Goal: Task Accomplishment & Management: Manage account settings

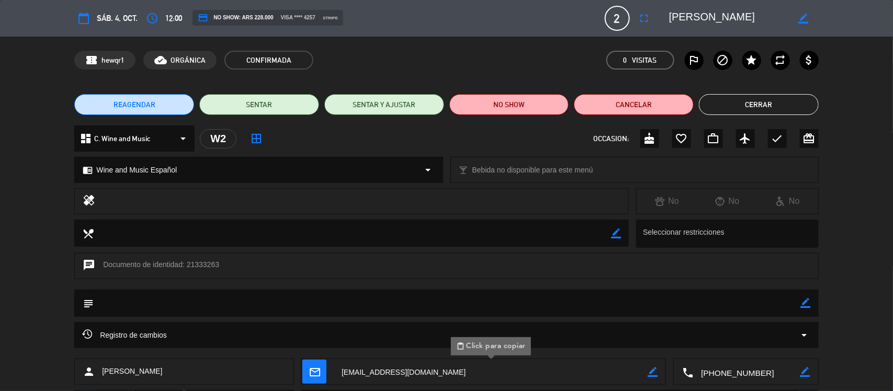
scroll to position [589, 0]
click at [767, 103] on button "Cerrar" at bounding box center [759, 104] width 120 height 21
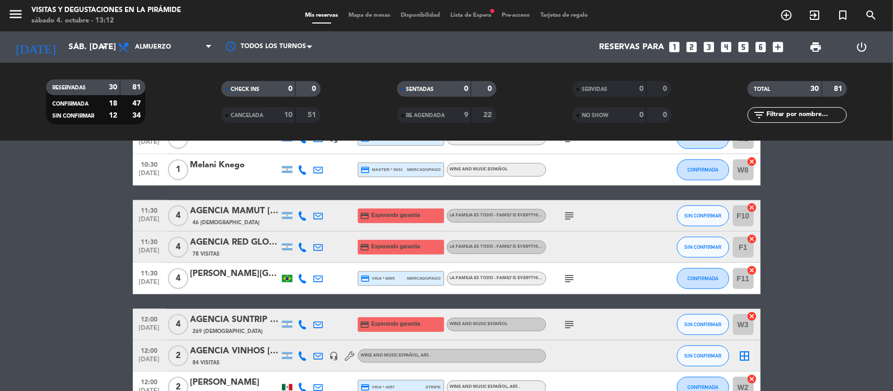
scroll to position [393, 0]
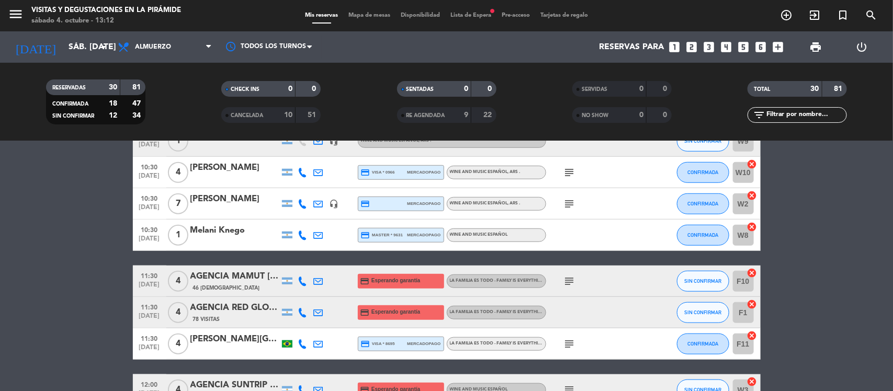
click at [230, 233] on div "Melani Knego" at bounding box center [235, 231] width 89 height 14
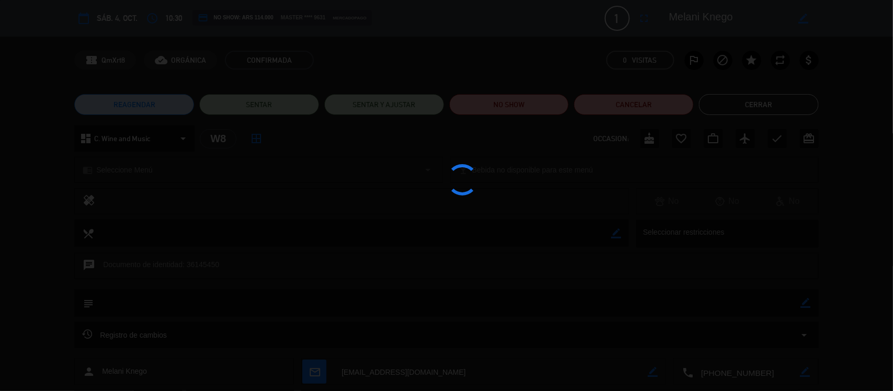
click at [390, 376] on div at bounding box center [446, 195] width 893 height 391
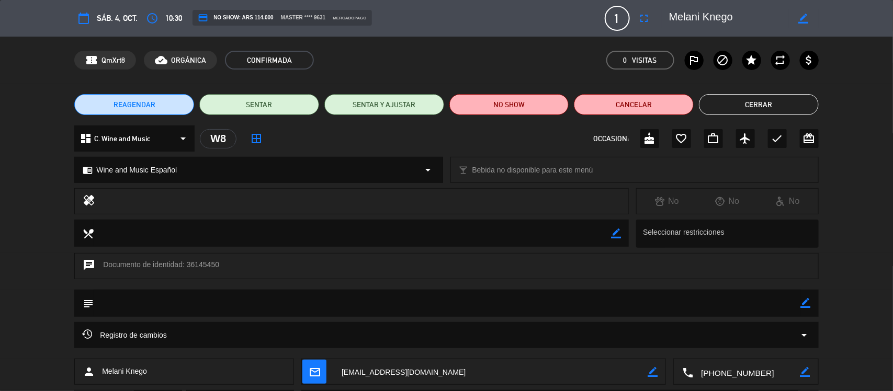
click at [718, 106] on button "Cerrar" at bounding box center [759, 104] width 120 height 21
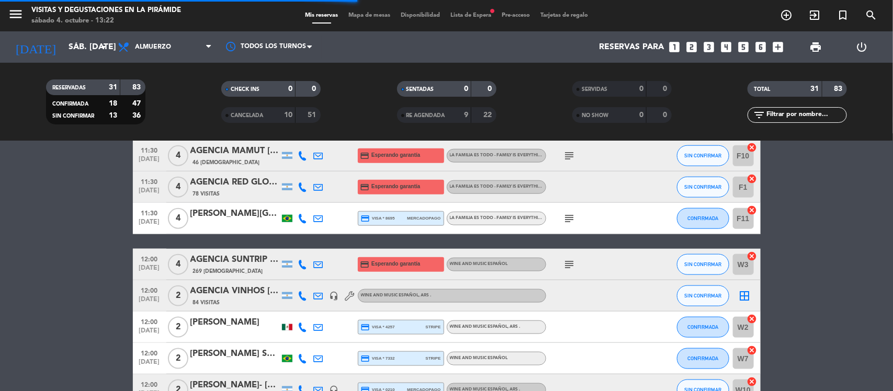
scroll to position [523, 0]
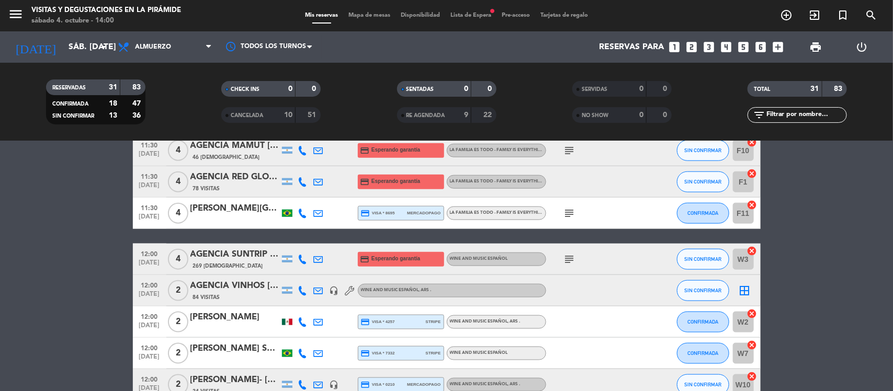
click at [893, 258] on bookings-row "09:30 [DATE] 2 [PERSON_NAME] credit_card visa * 1235 mercadopago La Familia es …" at bounding box center [446, 182] width 893 height 1032
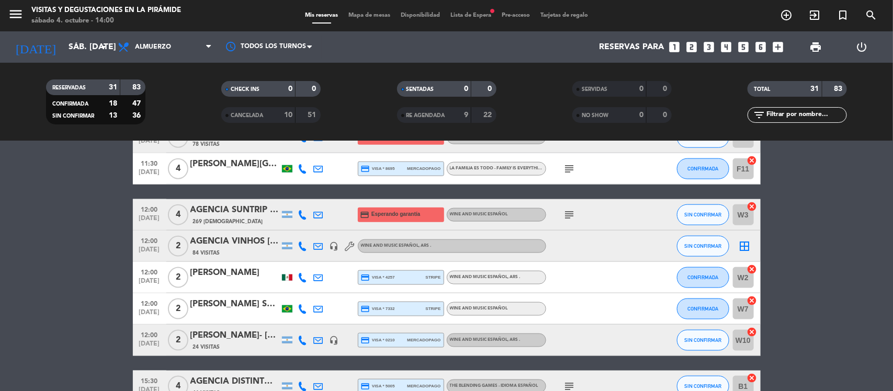
scroll to position [589, 0]
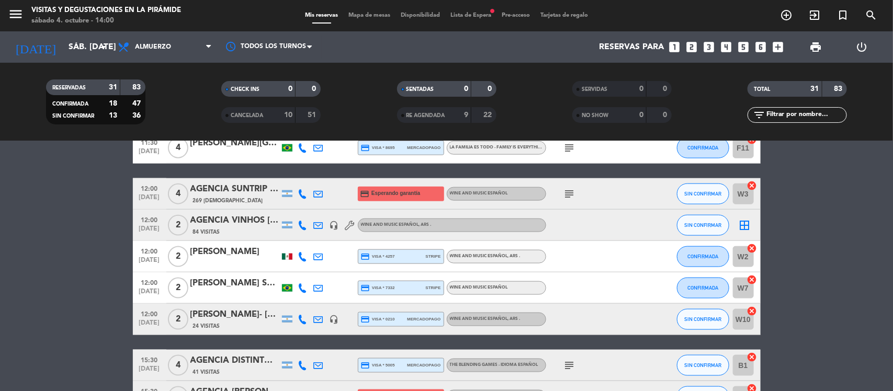
drag, startPoint x: 317, startPoint y: 254, endPoint x: 317, endPoint y: 260, distance: 5.3
click at [317, 254] on icon at bounding box center [318, 256] width 9 height 9
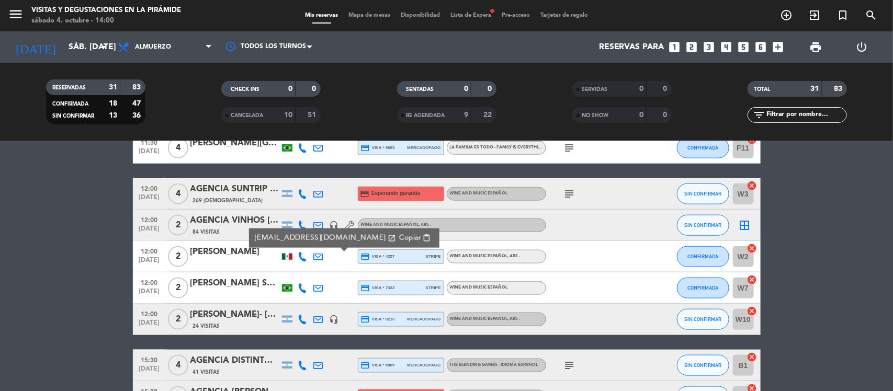
click at [399, 237] on span "Copiar" at bounding box center [410, 238] width 22 height 11
click at [399, 240] on span "Copiar" at bounding box center [410, 238] width 22 height 11
click at [42, 238] on bookings-row "09:30 [DATE] 2 [PERSON_NAME] credit_card visa * 1235 mercadopago La Familia es …" at bounding box center [446, 117] width 893 height 1032
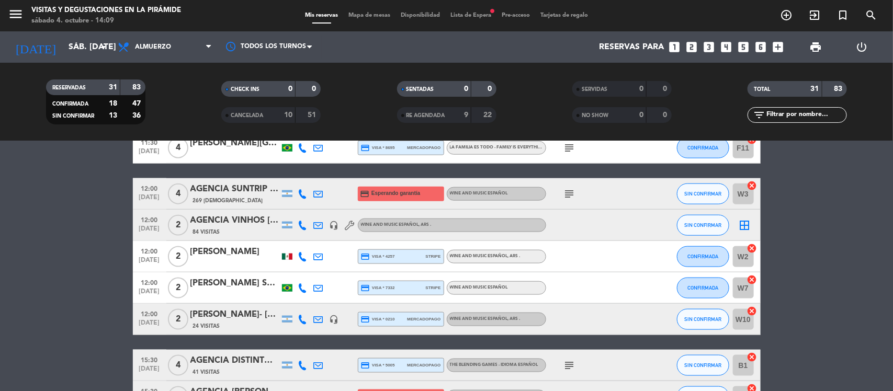
click at [245, 319] on div "[PERSON_NAME]- [PERSON_NAME]" at bounding box center [235, 315] width 89 height 14
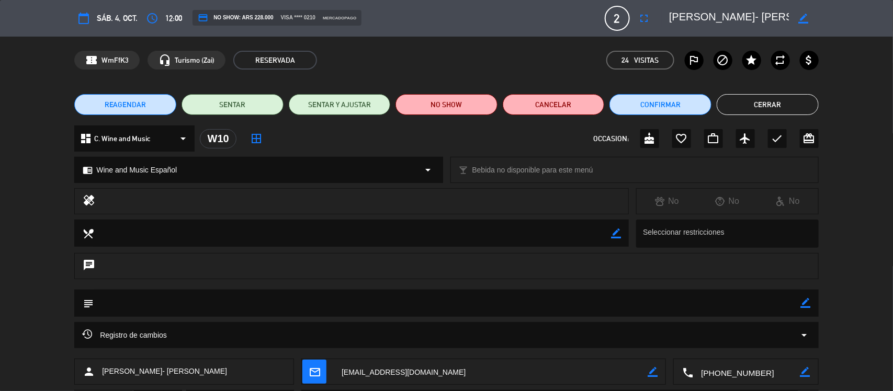
click at [757, 107] on button "Cerrar" at bounding box center [768, 104] width 102 height 21
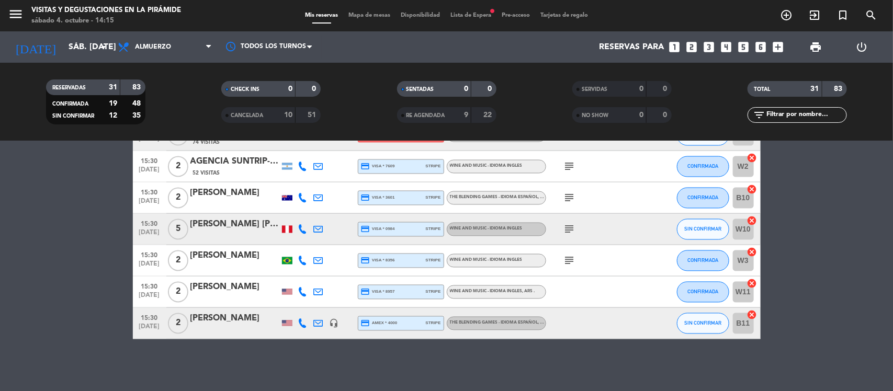
scroll to position [816, 0]
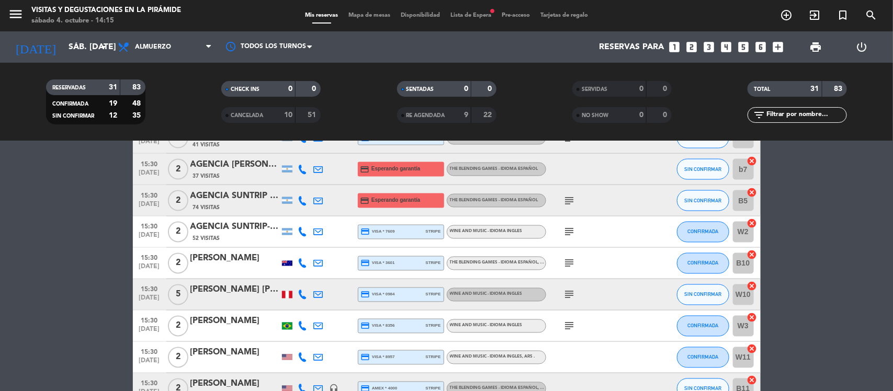
click at [246, 223] on div "AGENCIA SUNTRIP- NYVIA [PERSON_NAME] [PERSON_NAME] x2" at bounding box center [235, 228] width 89 height 14
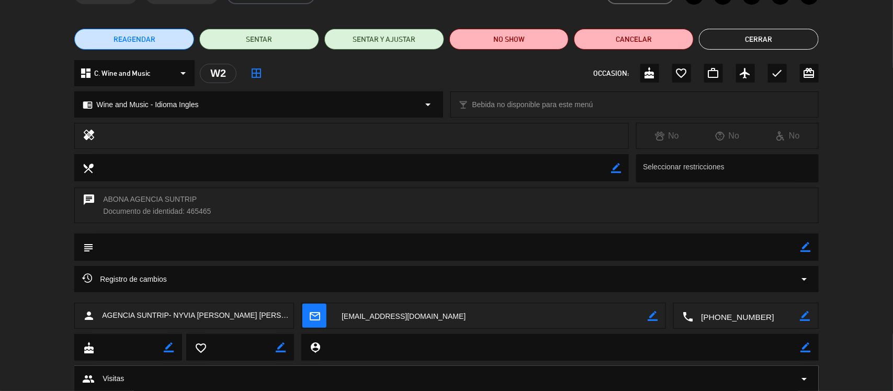
scroll to position [0, 0]
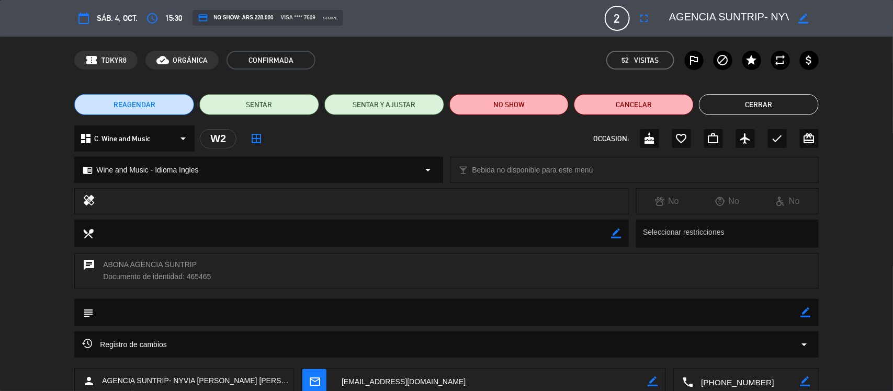
click at [736, 103] on button "Cerrar" at bounding box center [759, 104] width 120 height 21
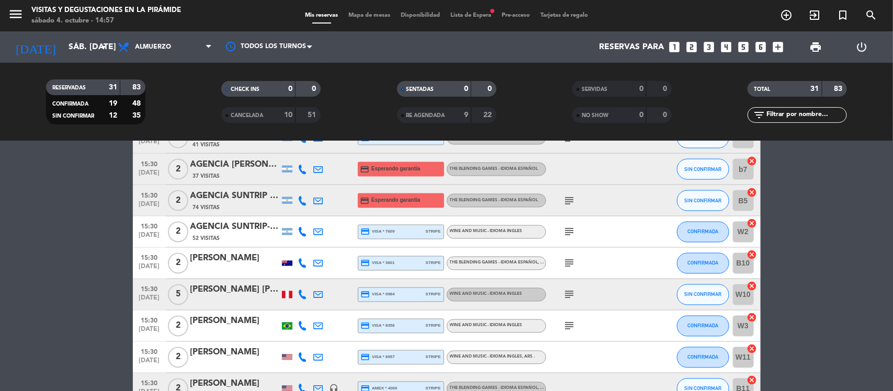
scroll to position [882, 0]
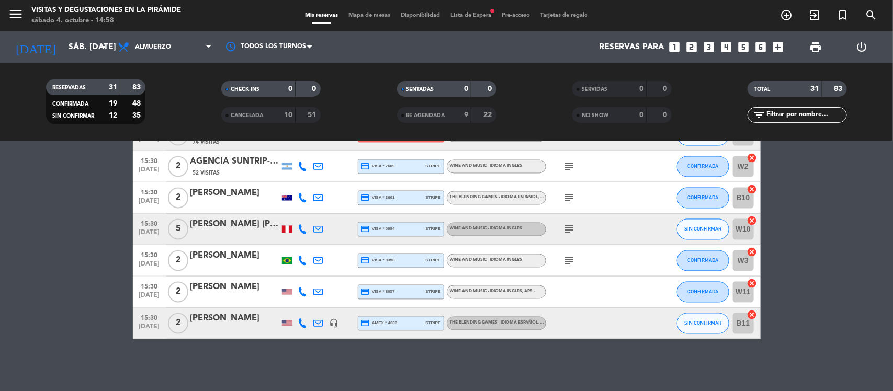
click at [284, 199] on div at bounding box center [287, 198] width 10 height 5
click at [288, 232] on div at bounding box center [287, 229] width 10 height 7
click at [287, 262] on div at bounding box center [287, 261] width 10 height 7
click at [283, 298] on div at bounding box center [287, 292] width 16 height 31
click at [285, 292] on div at bounding box center [287, 292] width 10 height 6
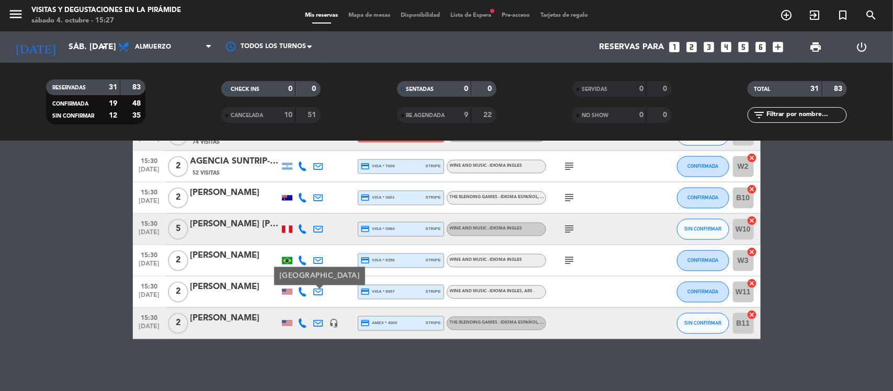
click at [228, 285] on div "[PERSON_NAME]" at bounding box center [235, 288] width 89 height 14
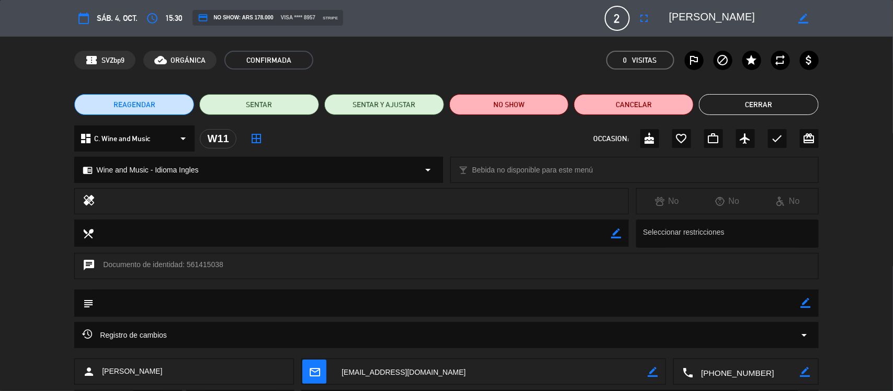
click at [388, 370] on textarea at bounding box center [491, 373] width 314 height 26
